Goal: Information Seeking & Learning: Learn about a topic

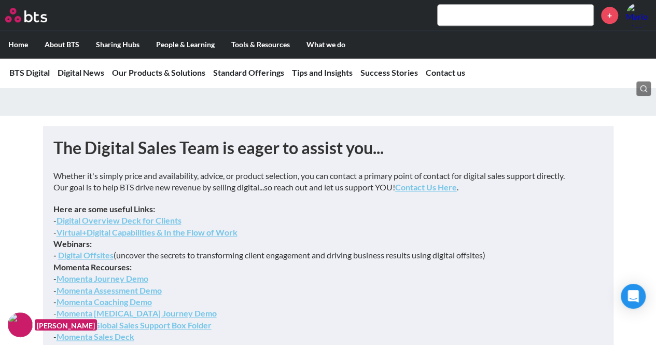
scroll to position [4518, 0]
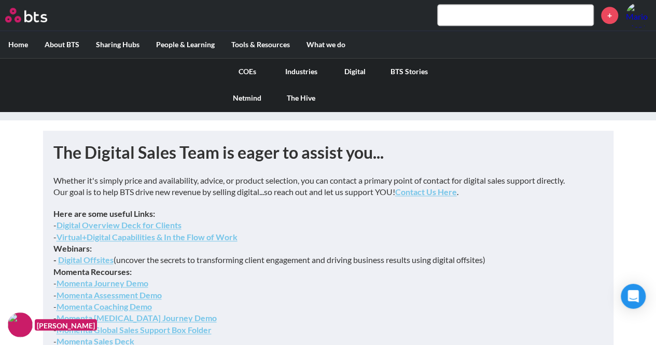
click at [352, 71] on link "Digital" at bounding box center [355, 71] width 54 height 27
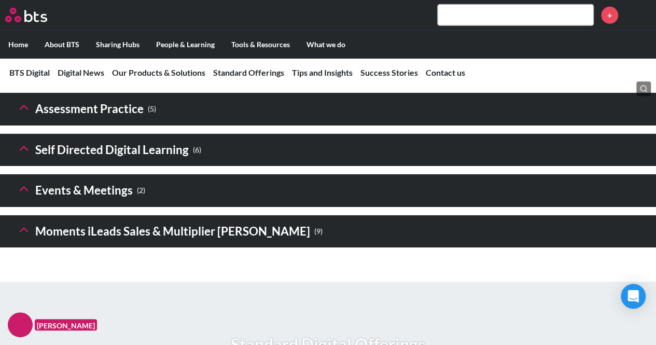
scroll to position [1654, 0]
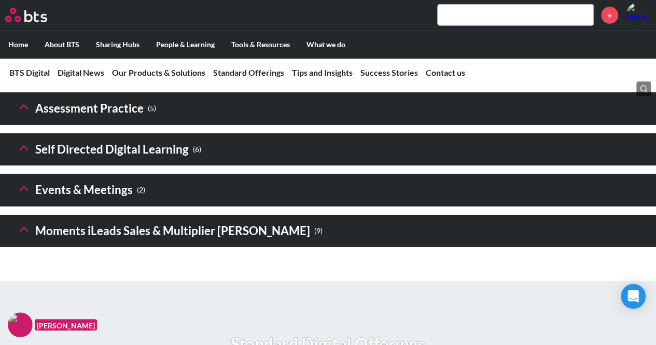
click at [314, 238] on small "( 9 )" at bounding box center [318, 231] width 8 height 14
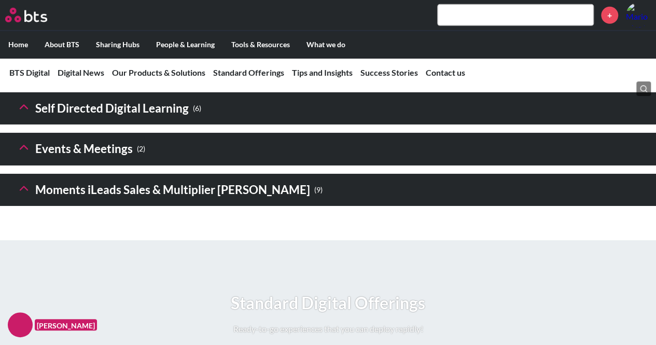
scroll to position [1696, 0]
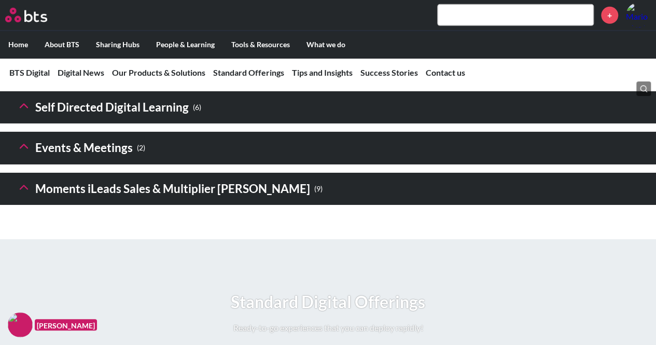
click at [26, 195] on icon at bounding box center [24, 187] width 15 height 15
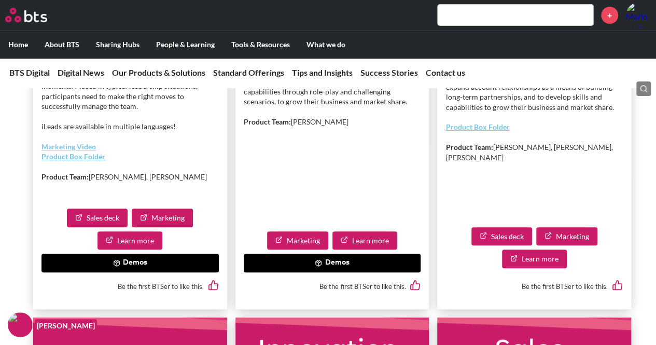
scroll to position [2029, 0]
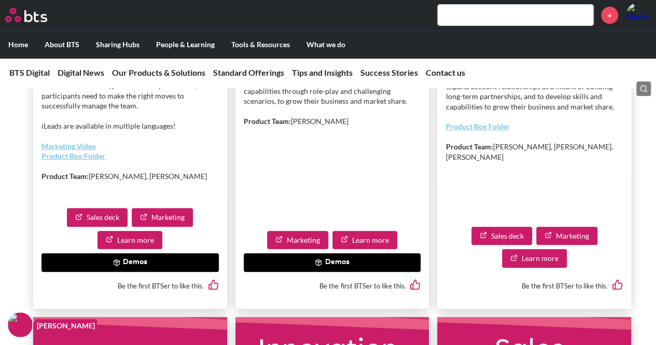
click at [125, 272] on button "Demos" at bounding box center [130, 262] width 177 height 19
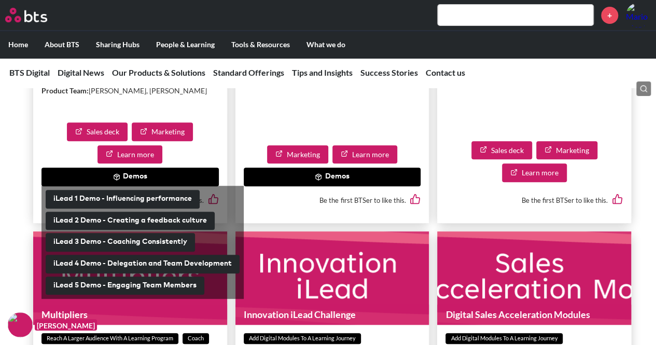
scroll to position [2154, 0]
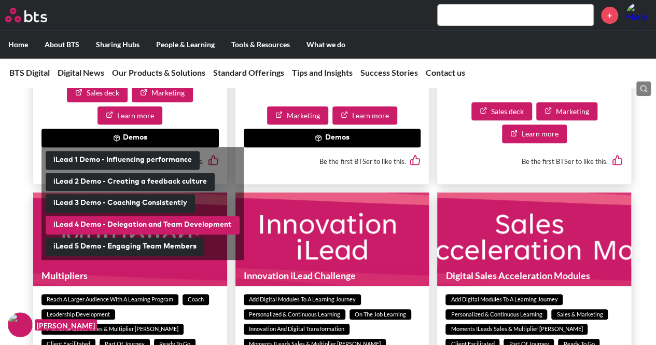
click at [131, 235] on button "iLead 4 Demo - Delegation and Team Development" at bounding box center [143, 225] width 194 height 19
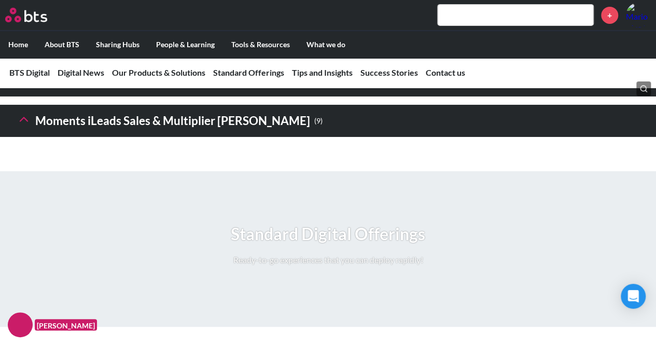
scroll to position [1816, 0]
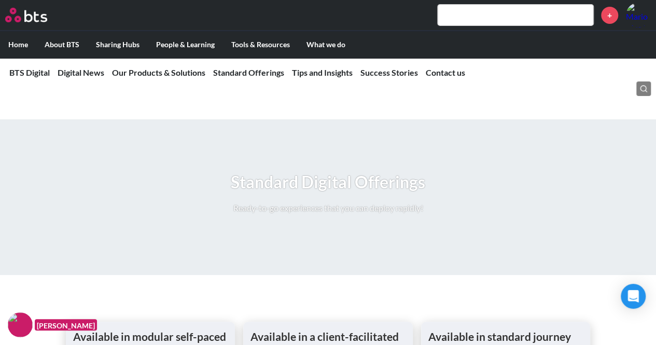
click at [26, 75] on icon at bounding box center [24, 67] width 15 height 15
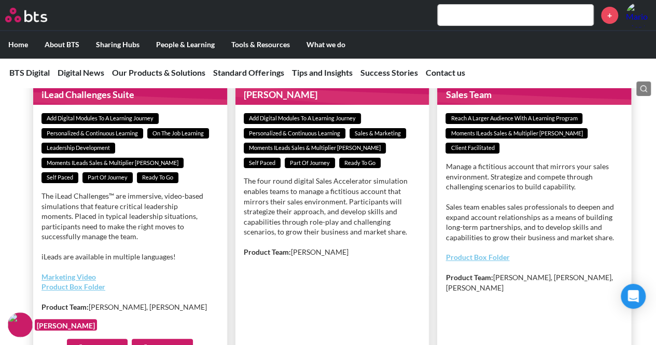
scroll to position [1868, 0]
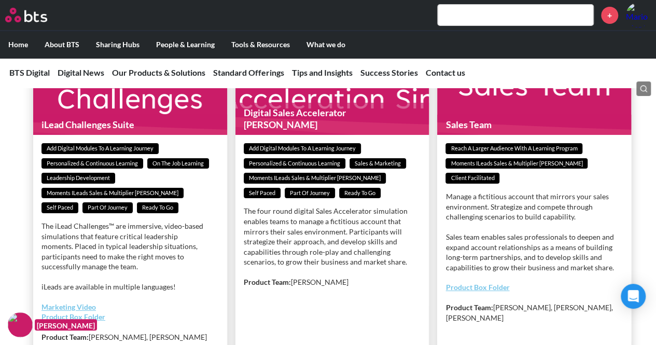
click at [135, 135] on figure "iLead Challenges Suite" at bounding box center [130, 88] width 194 height 93
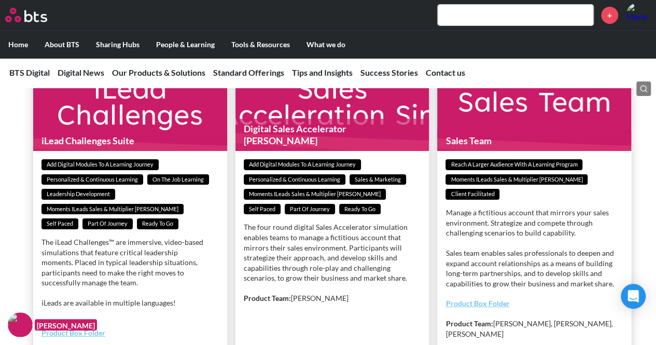
scroll to position [1816, 0]
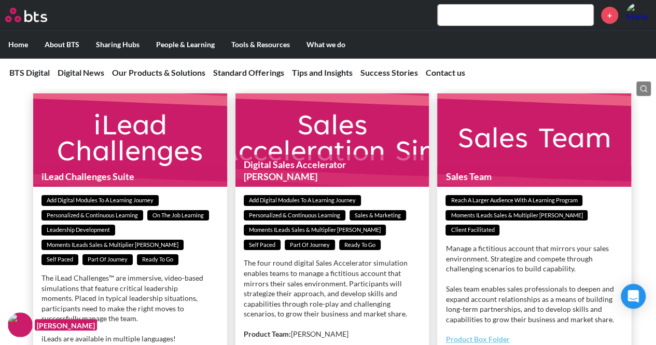
drag, startPoint x: 133, startPoint y: 173, endPoint x: 131, endPoint y: 179, distance: 6.1
click at [132, 173] on figure "iLead Challenges Suite" at bounding box center [130, 139] width 194 height 93
click at [120, 187] on h1 "iLead Challenges Suite" at bounding box center [130, 177] width 194 height 20
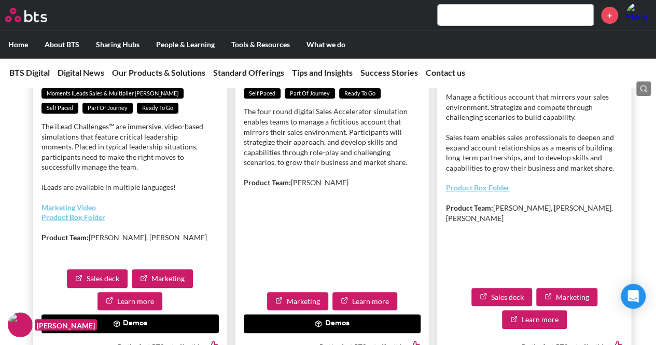
scroll to position [1972, 0]
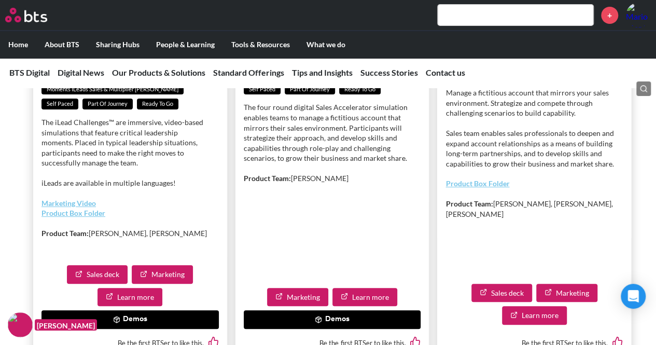
click at [90, 168] on p "The iLead Challenges™ are immersive, video-based simulations that feature criti…" at bounding box center [130, 142] width 177 height 51
click at [95, 168] on p "The iLead Challenges™ are immersive, video-based simulations that feature criti…" at bounding box center [130, 142] width 177 height 51
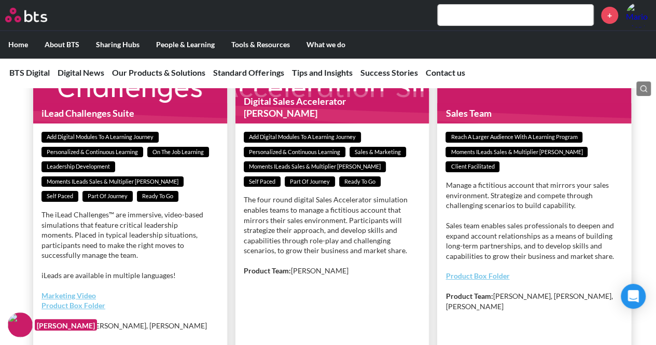
scroll to position [1868, 0]
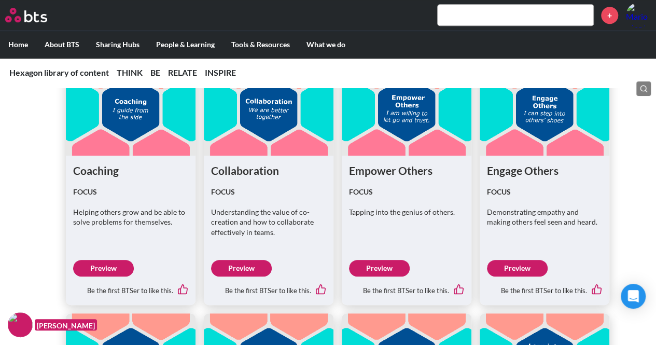
scroll to position [2352, 0]
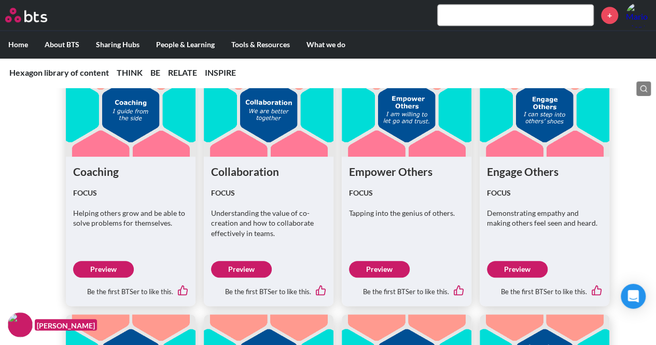
click at [390, 265] on link "Preview" at bounding box center [379, 269] width 61 height 17
